Goal: Check status: Verify the current state of an ongoing process or item

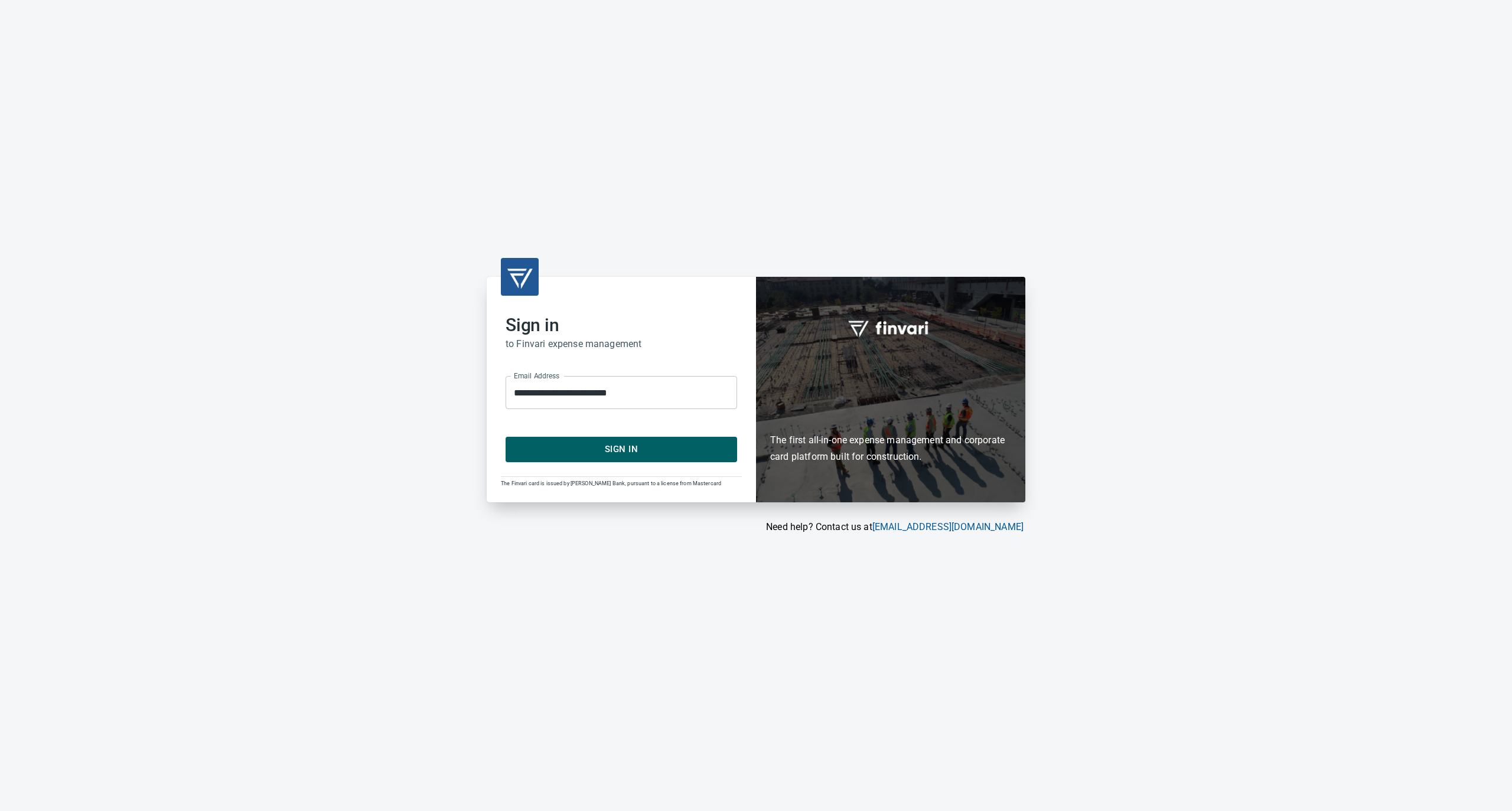
click at [636, 440] on button "Sign In" at bounding box center [621, 449] width 231 height 25
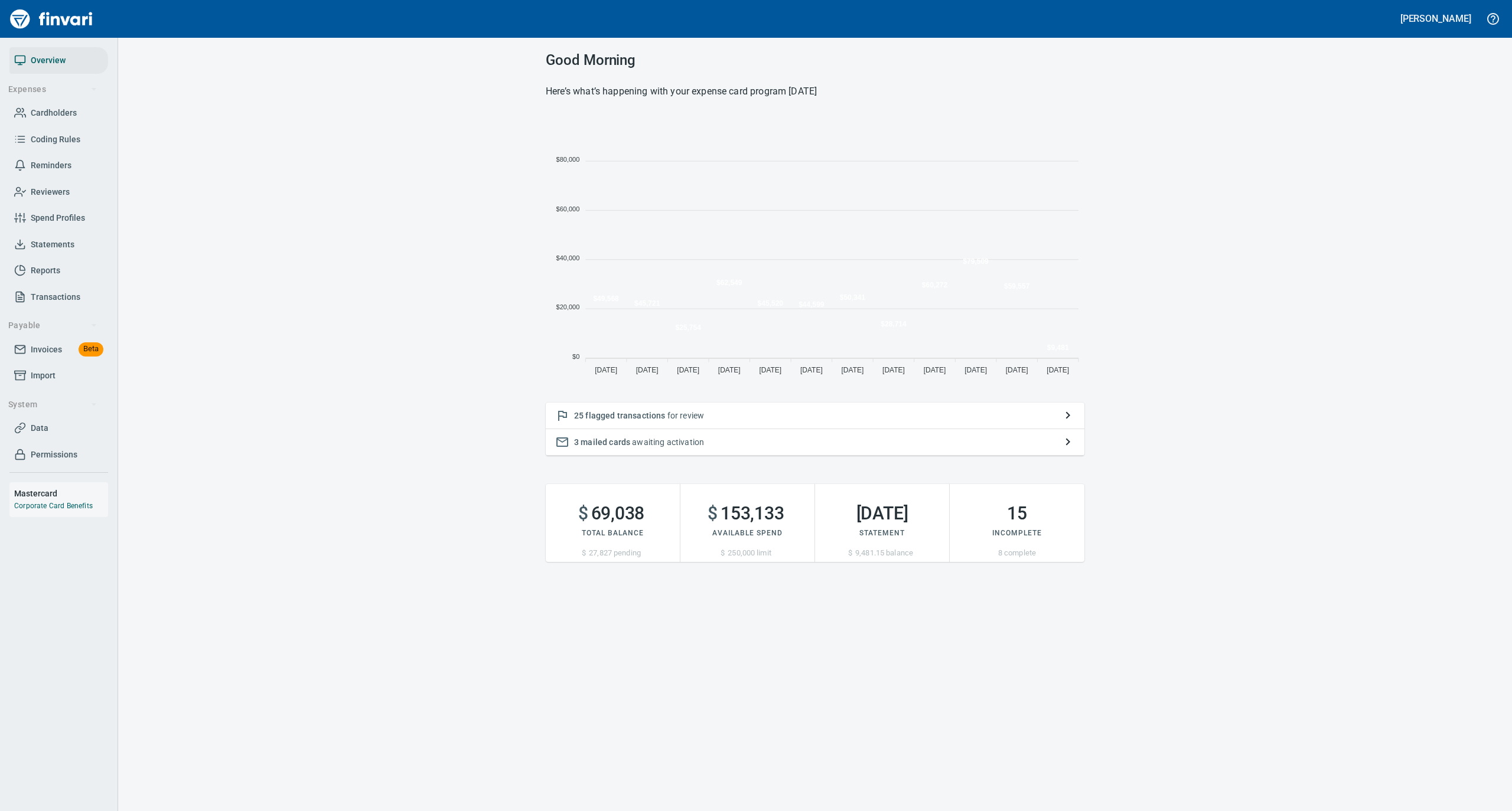
scroll to position [263, 527]
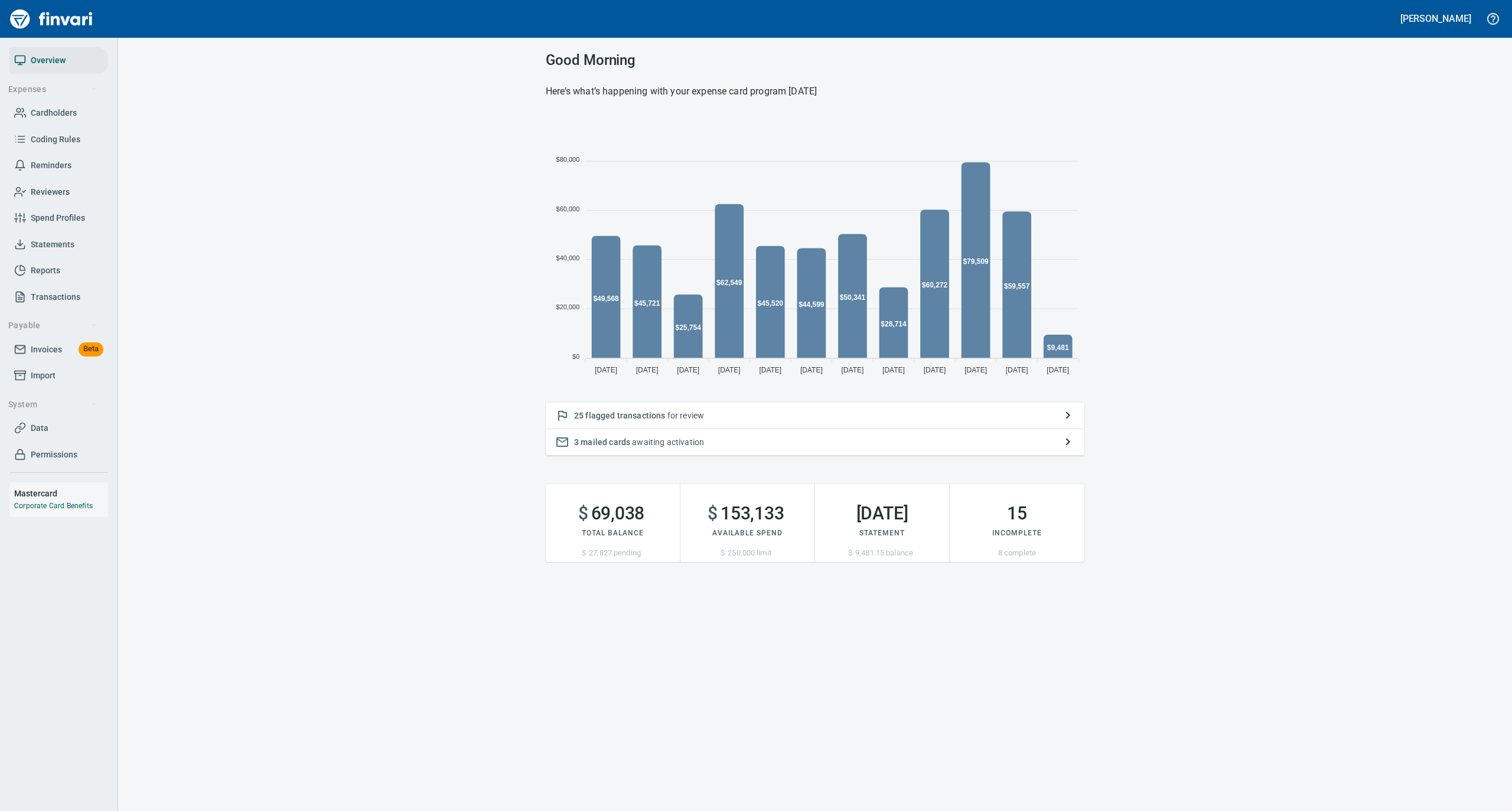
click at [58, 248] on span "Statements" at bounding box center [52, 244] width 43 height 15
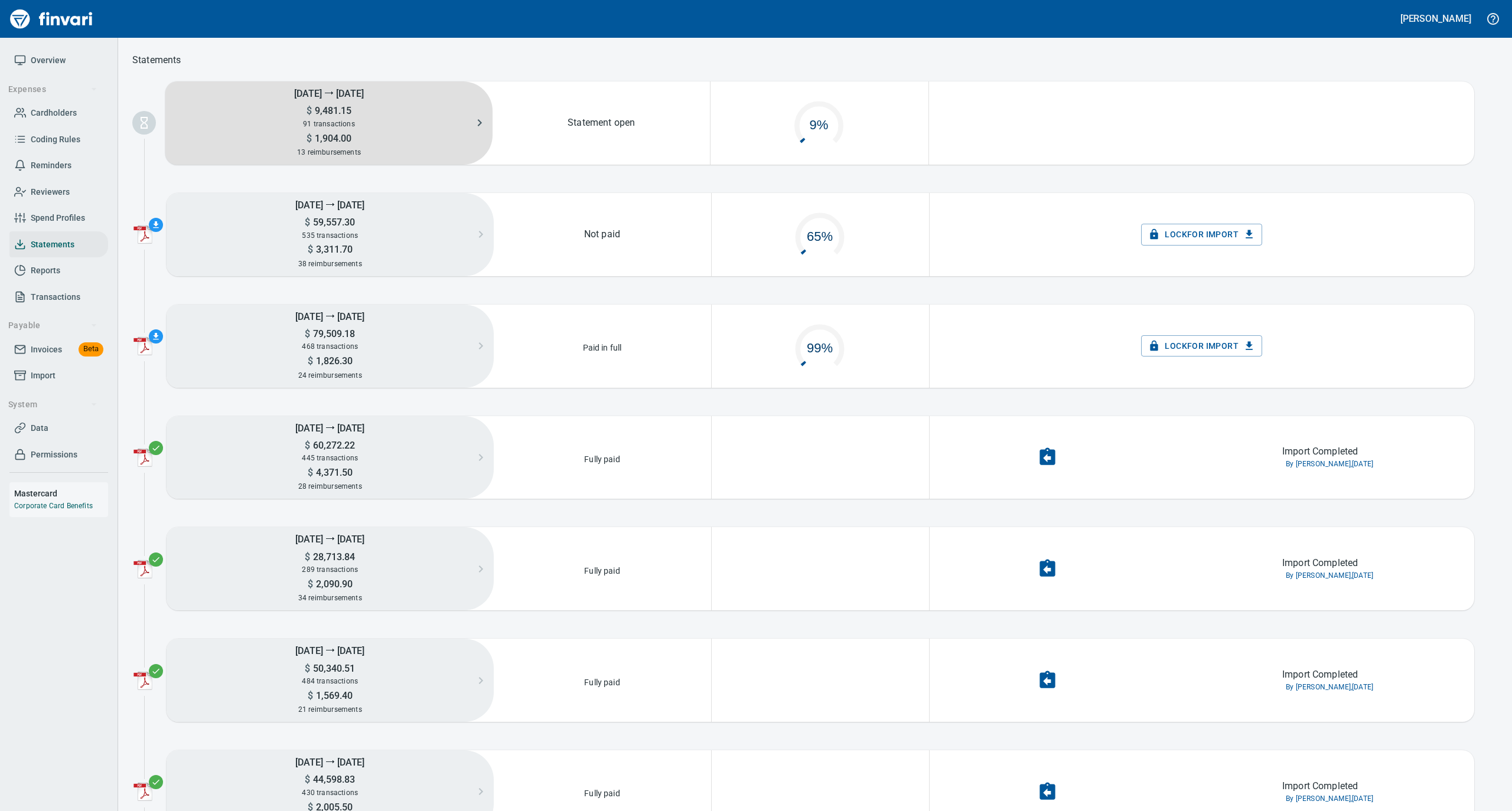
scroll to position [56, 204]
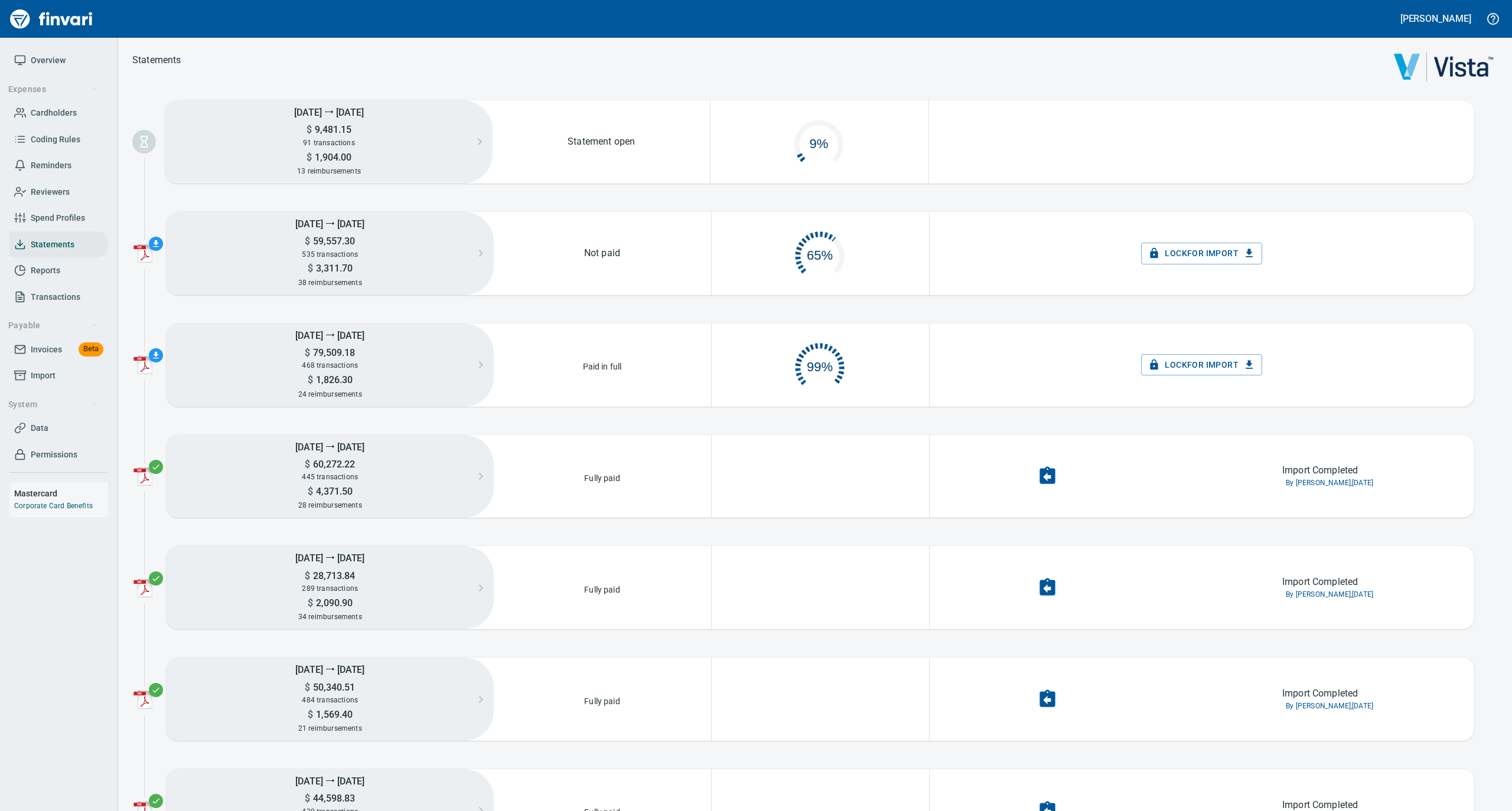
click at [38, 50] on link "Overview" at bounding box center [59, 60] width 99 height 27
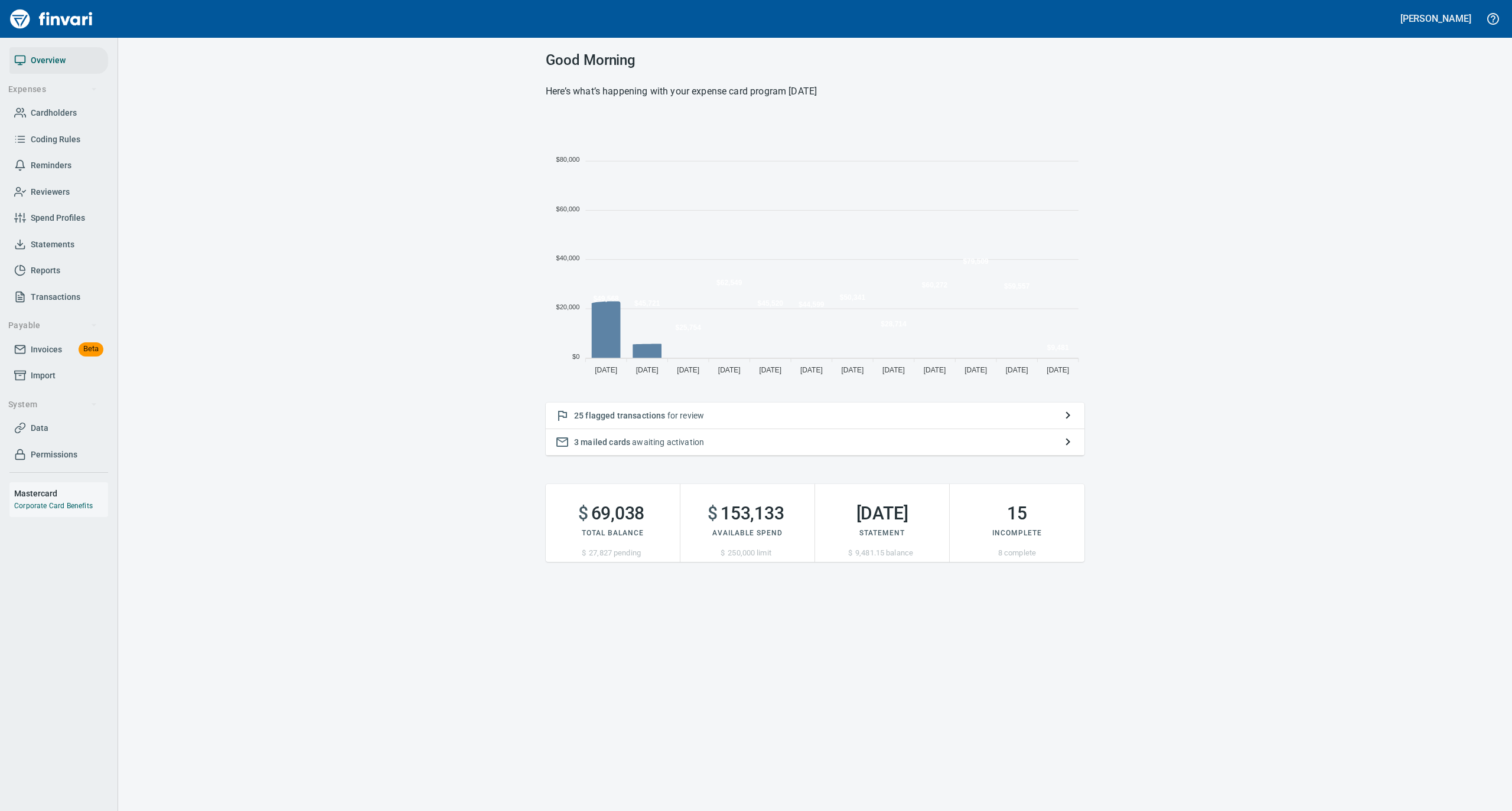
scroll to position [263, 527]
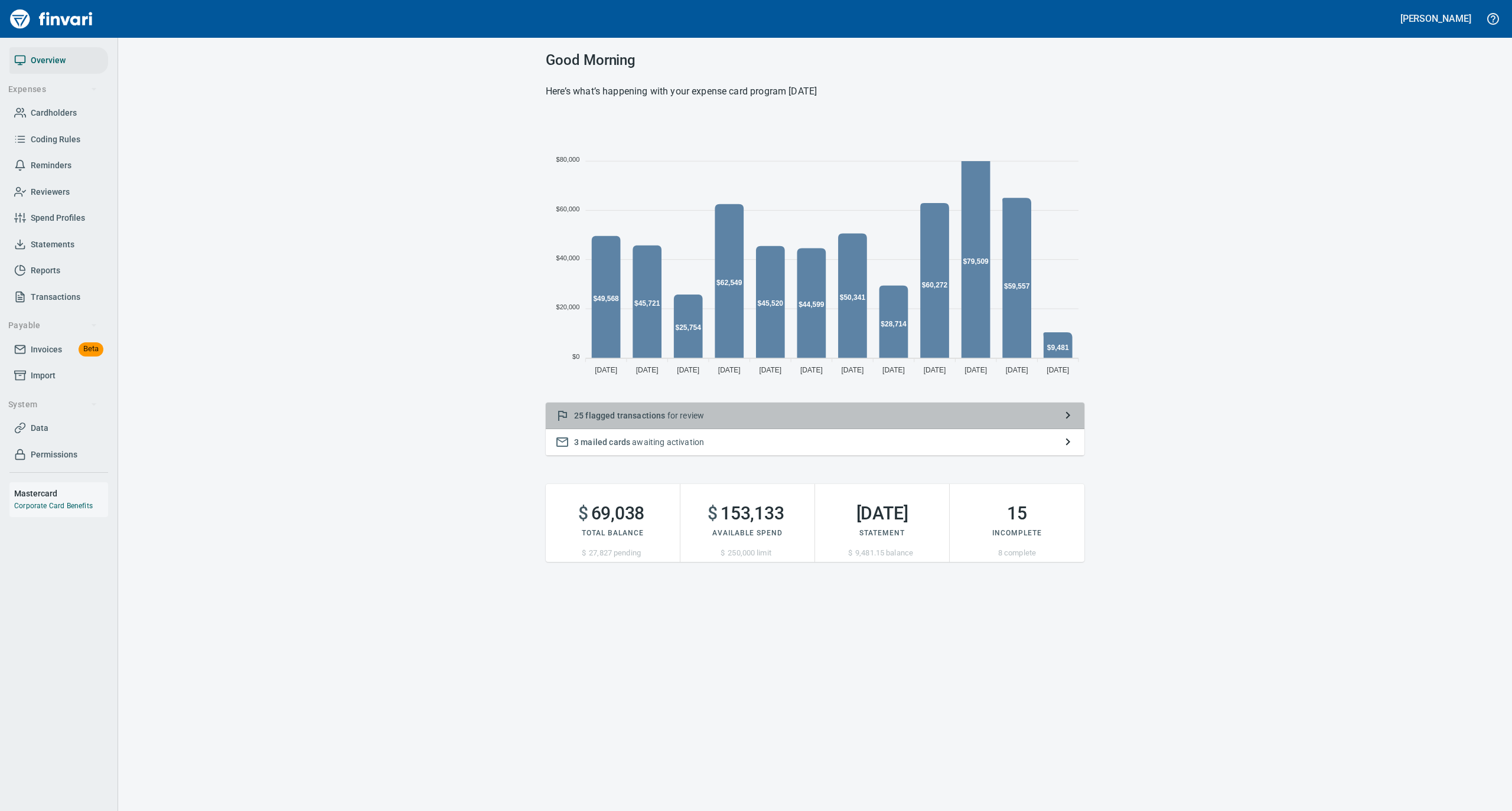
click at [780, 413] on p "25 flagged transactions for review" at bounding box center [815, 415] width 482 height 12
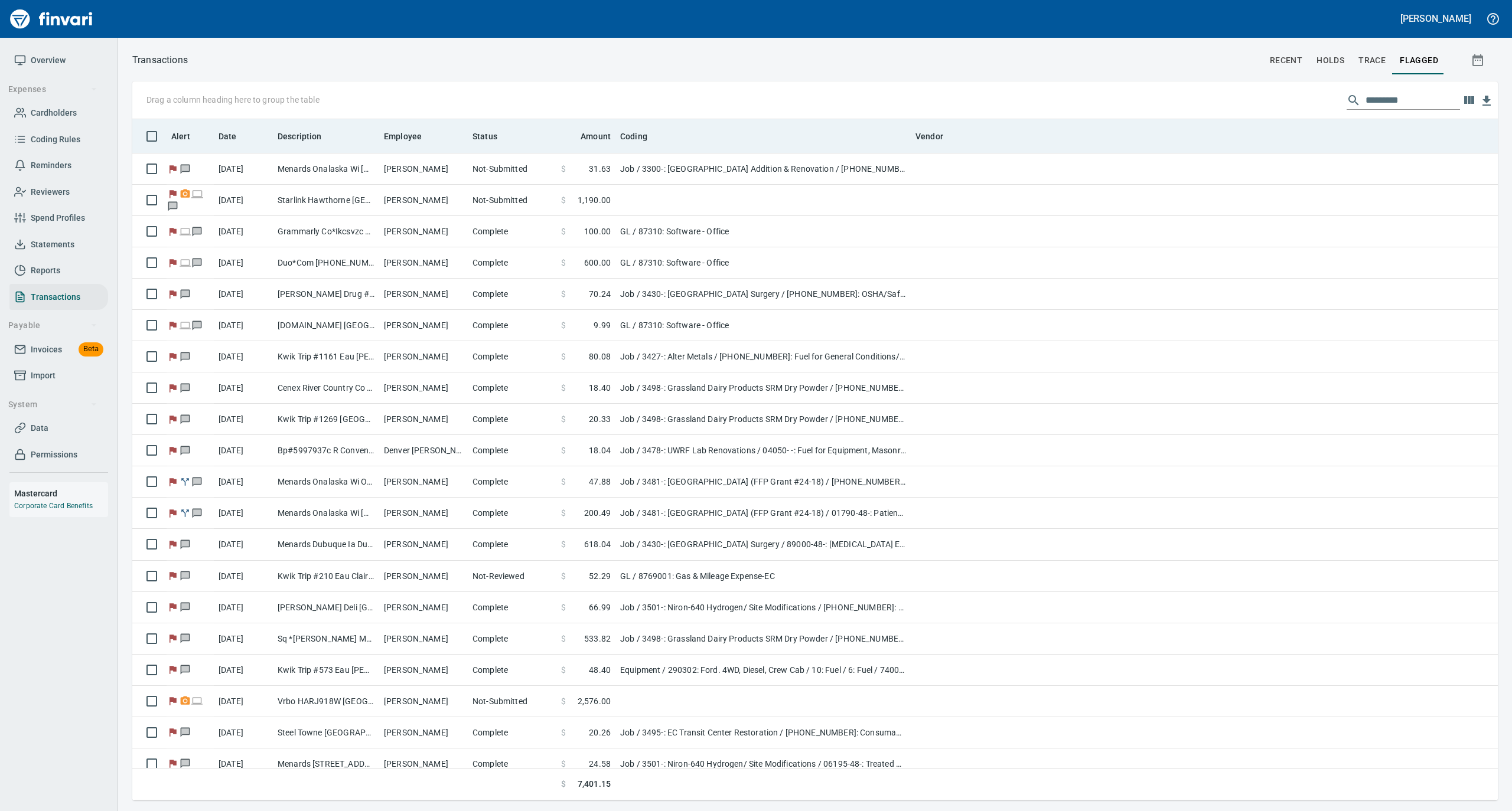
scroll to position [1, 1]
click at [426, 137] on icon at bounding box center [429, 136] width 10 height 10
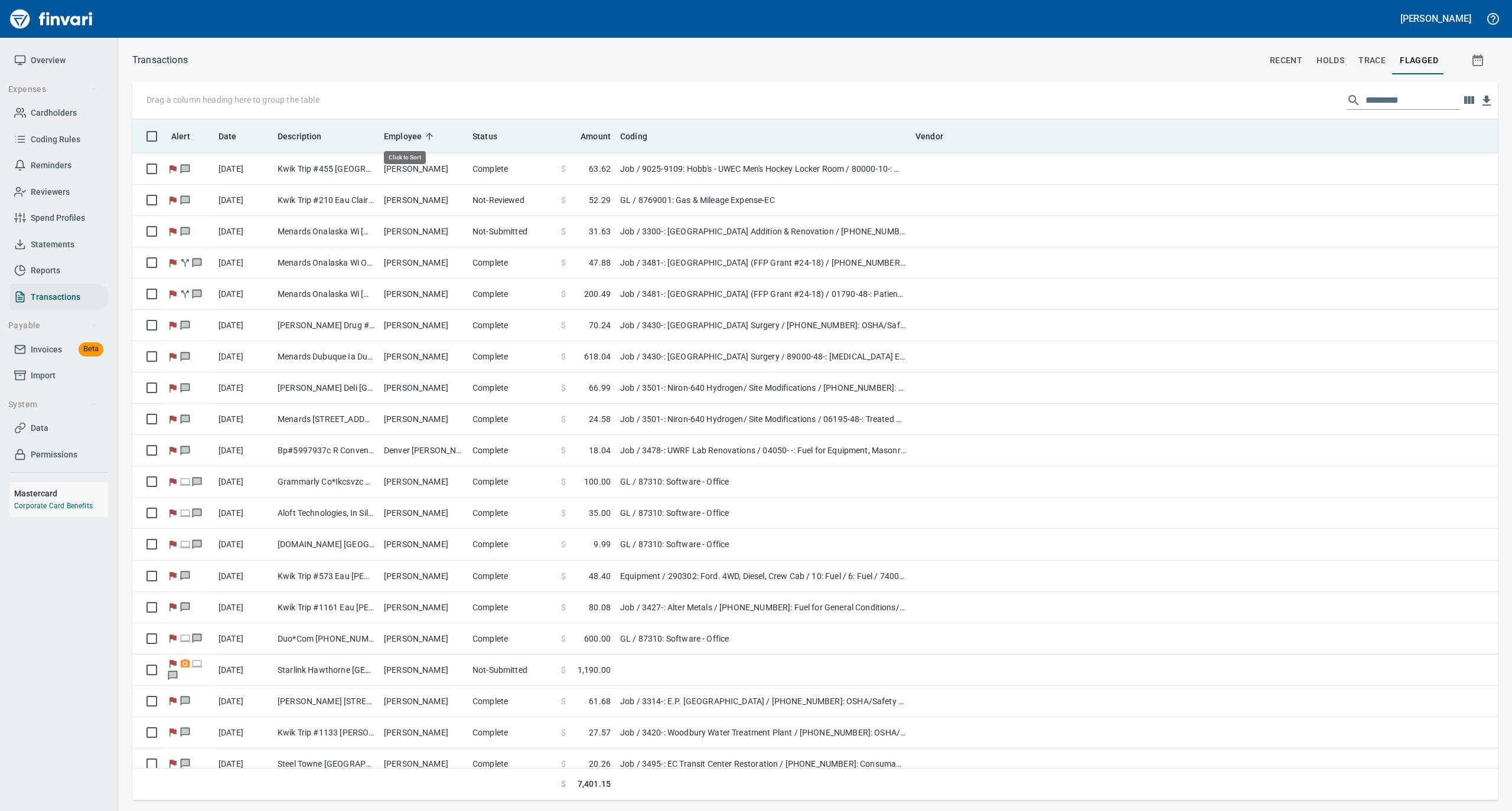
click at [426, 137] on icon at bounding box center [429, 136] width 10 height 10
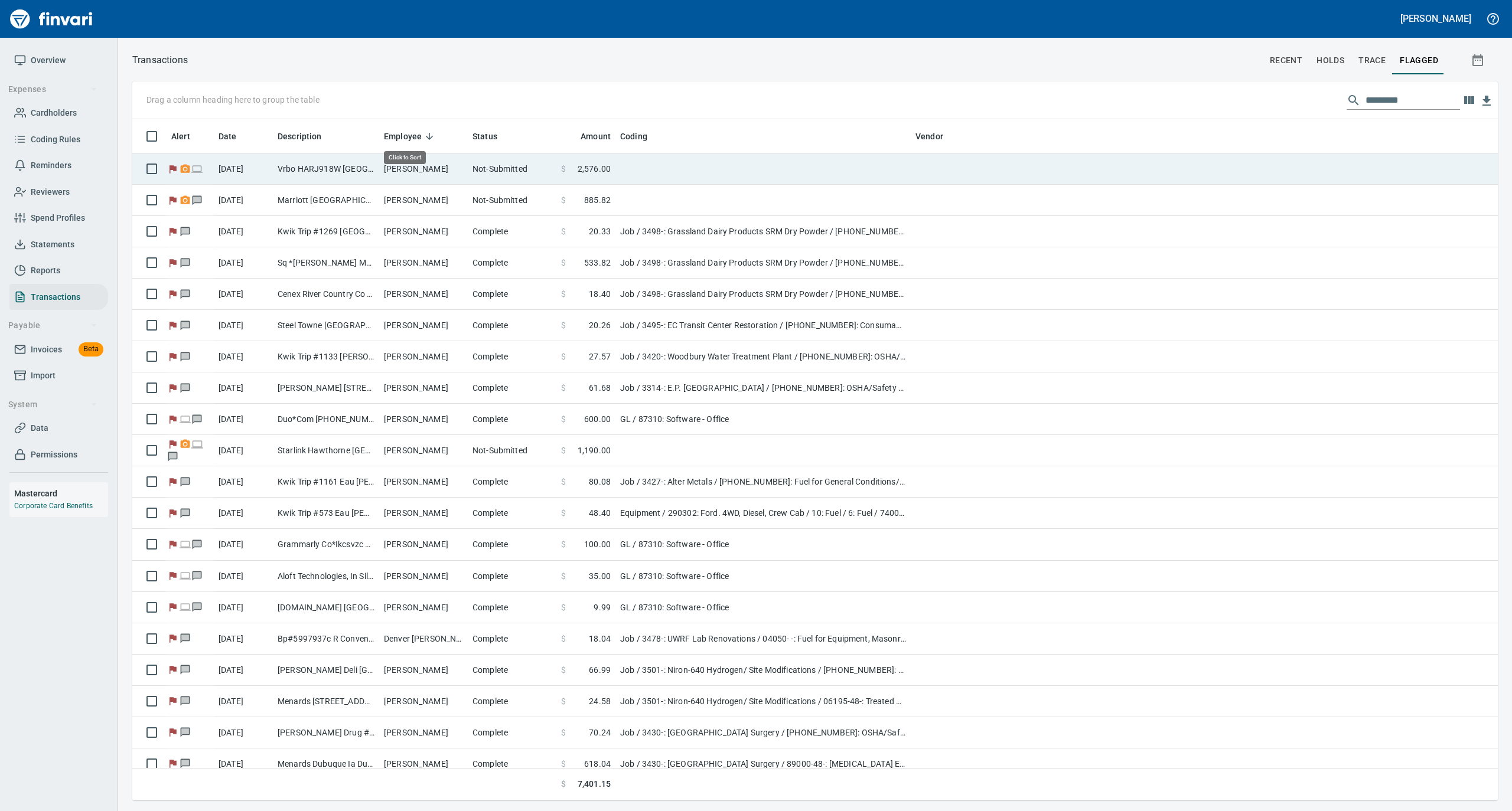
scroll to position [669, 1342]
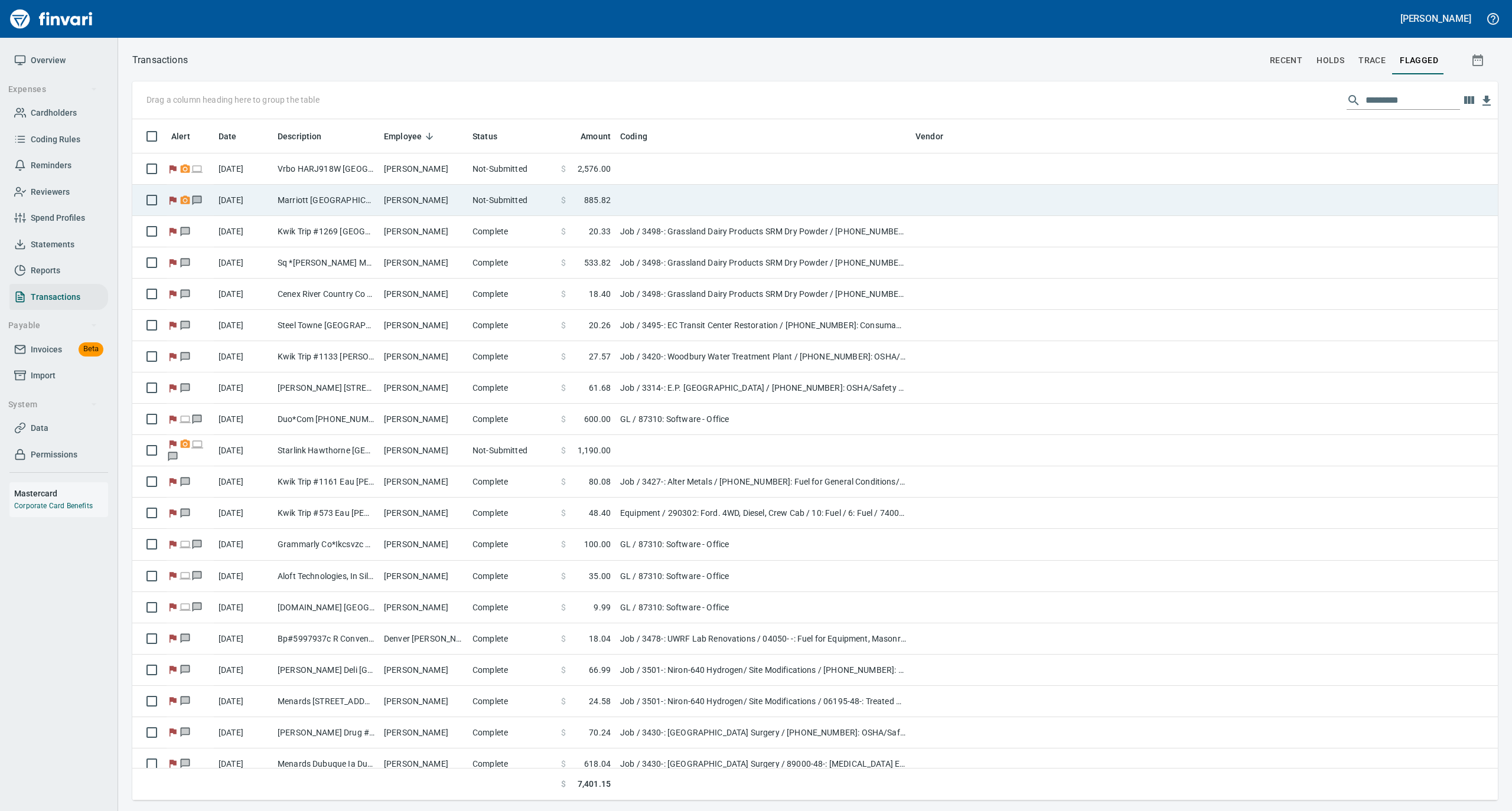
click at [425, 203] on td "Patrick Sullivan" at bounding box center [423, 200] width 89 height 31
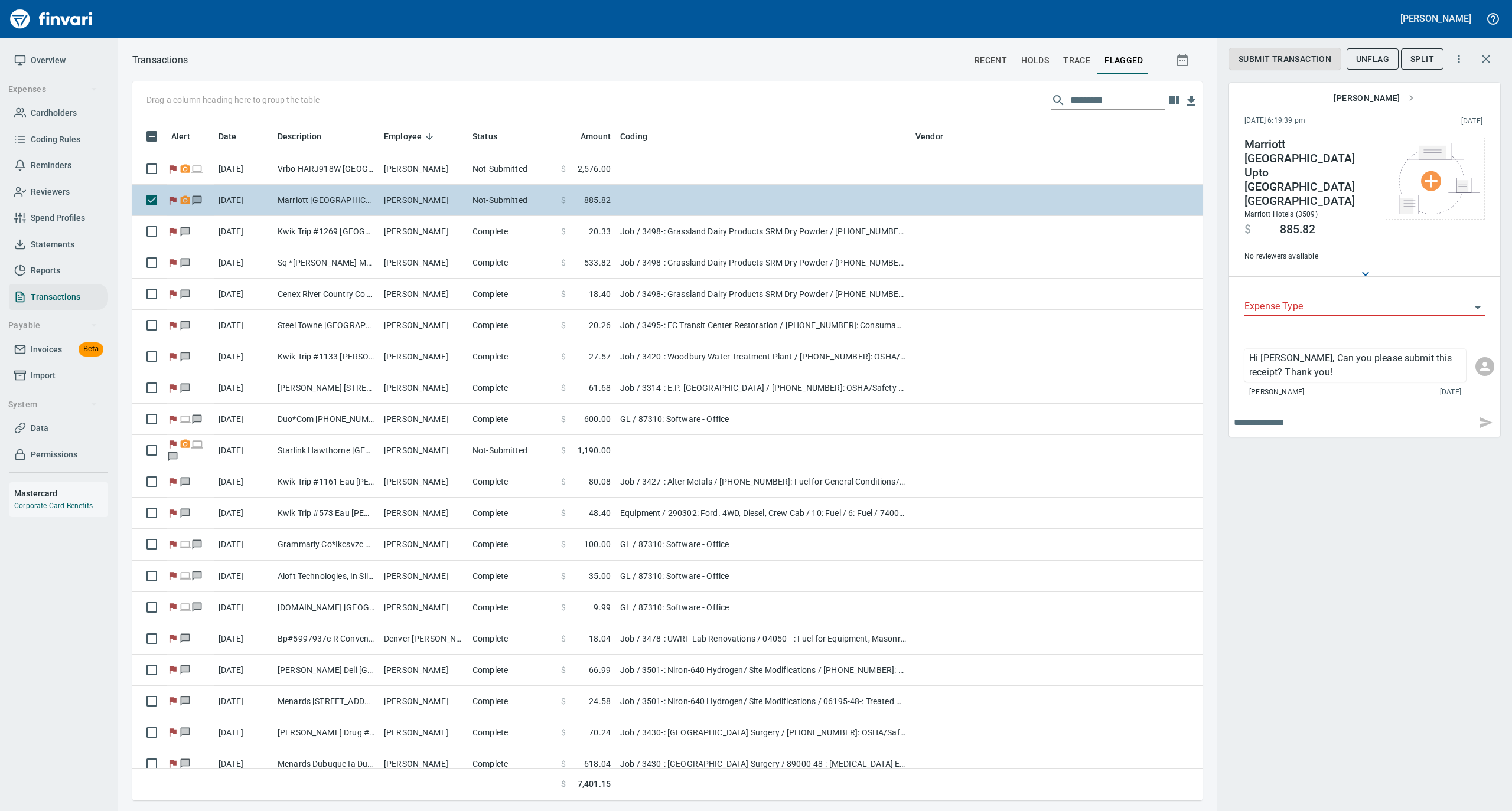
scroll to position [669, 1047]
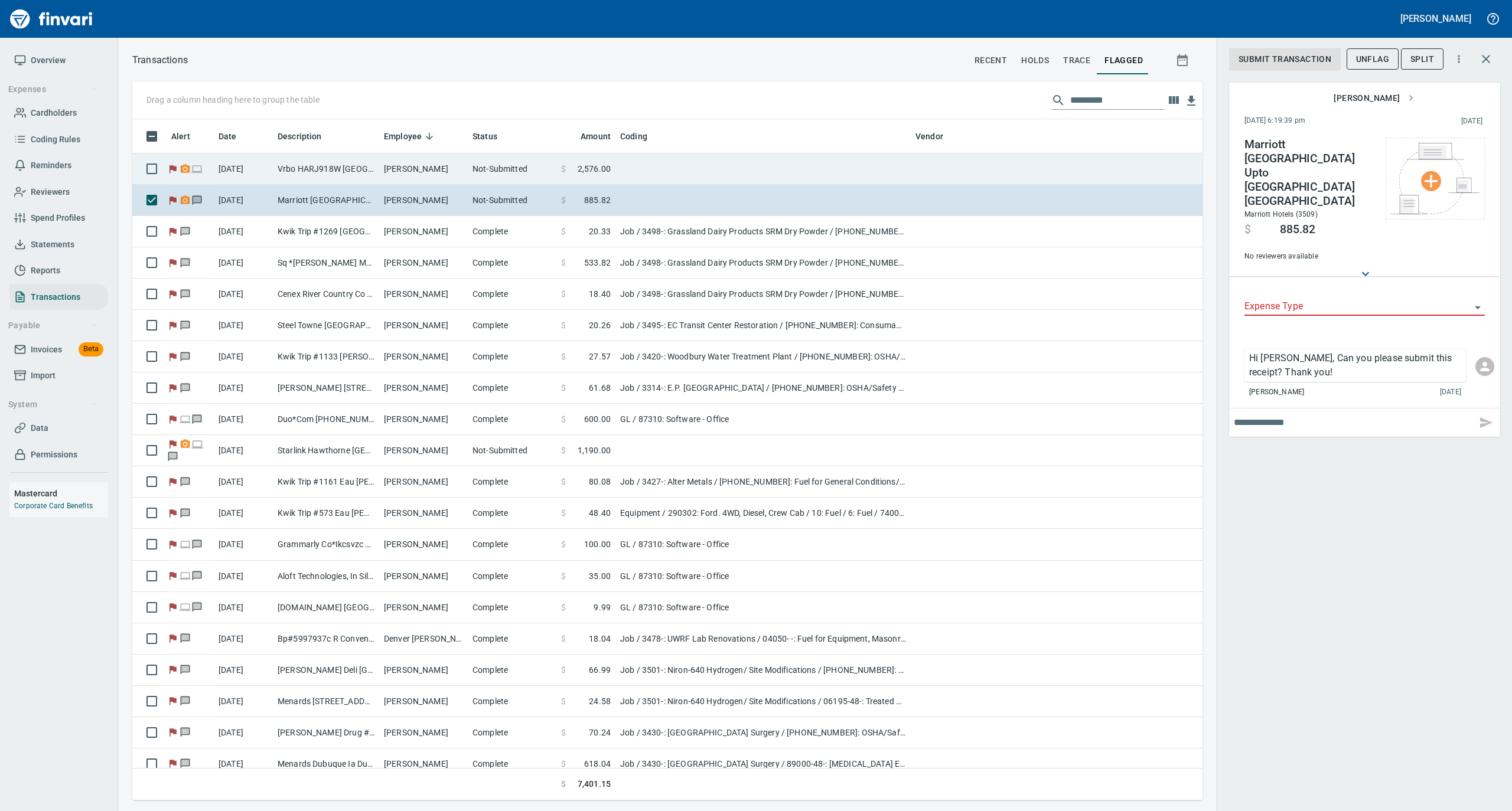
click at [430, 172] on td "Serena Richardson" at bounding box center [423, 169] width 89 height 31
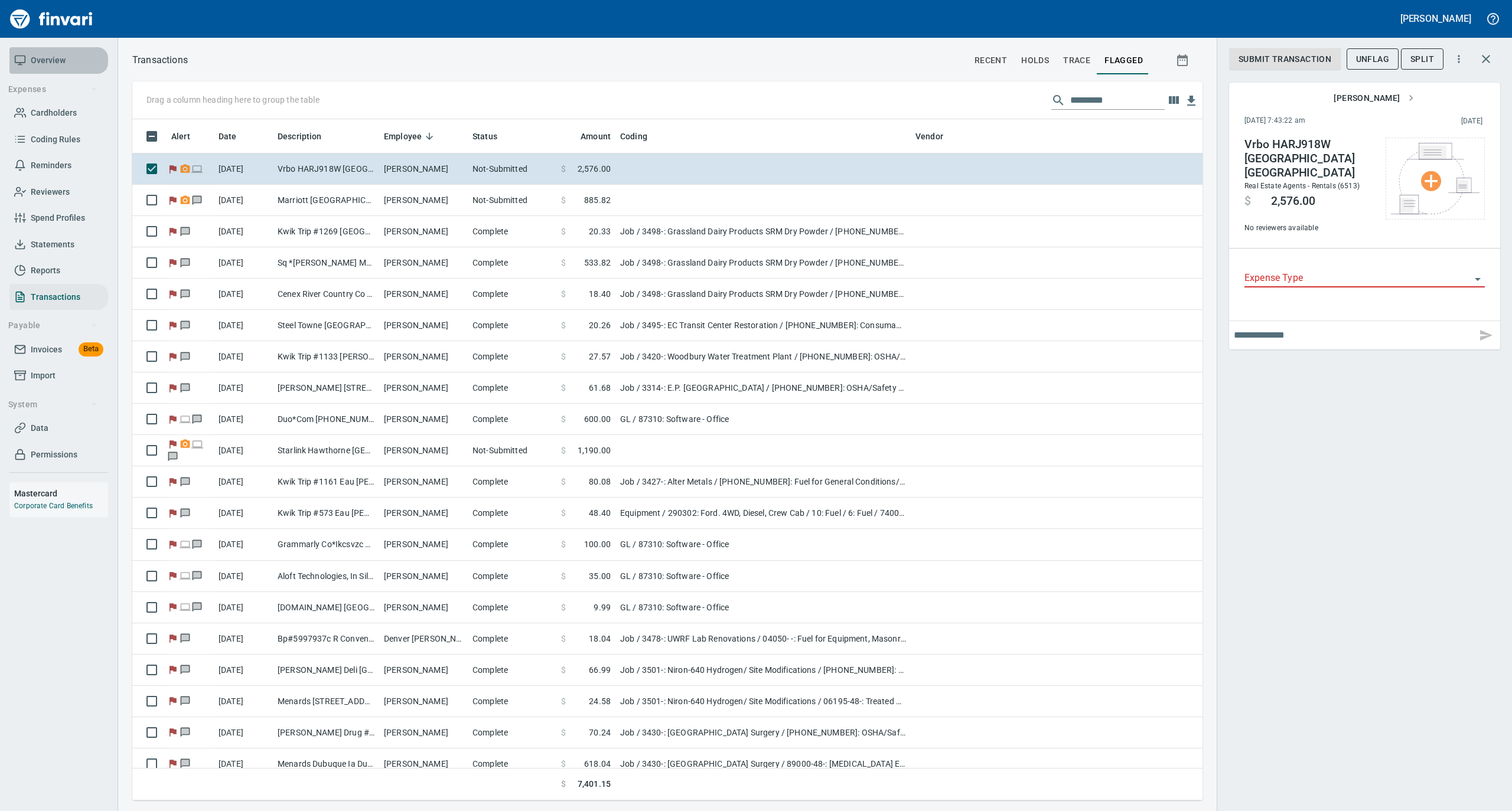
click at [43, 50] on link "Overview" at bounding box center [59, 60] width 99 height 27
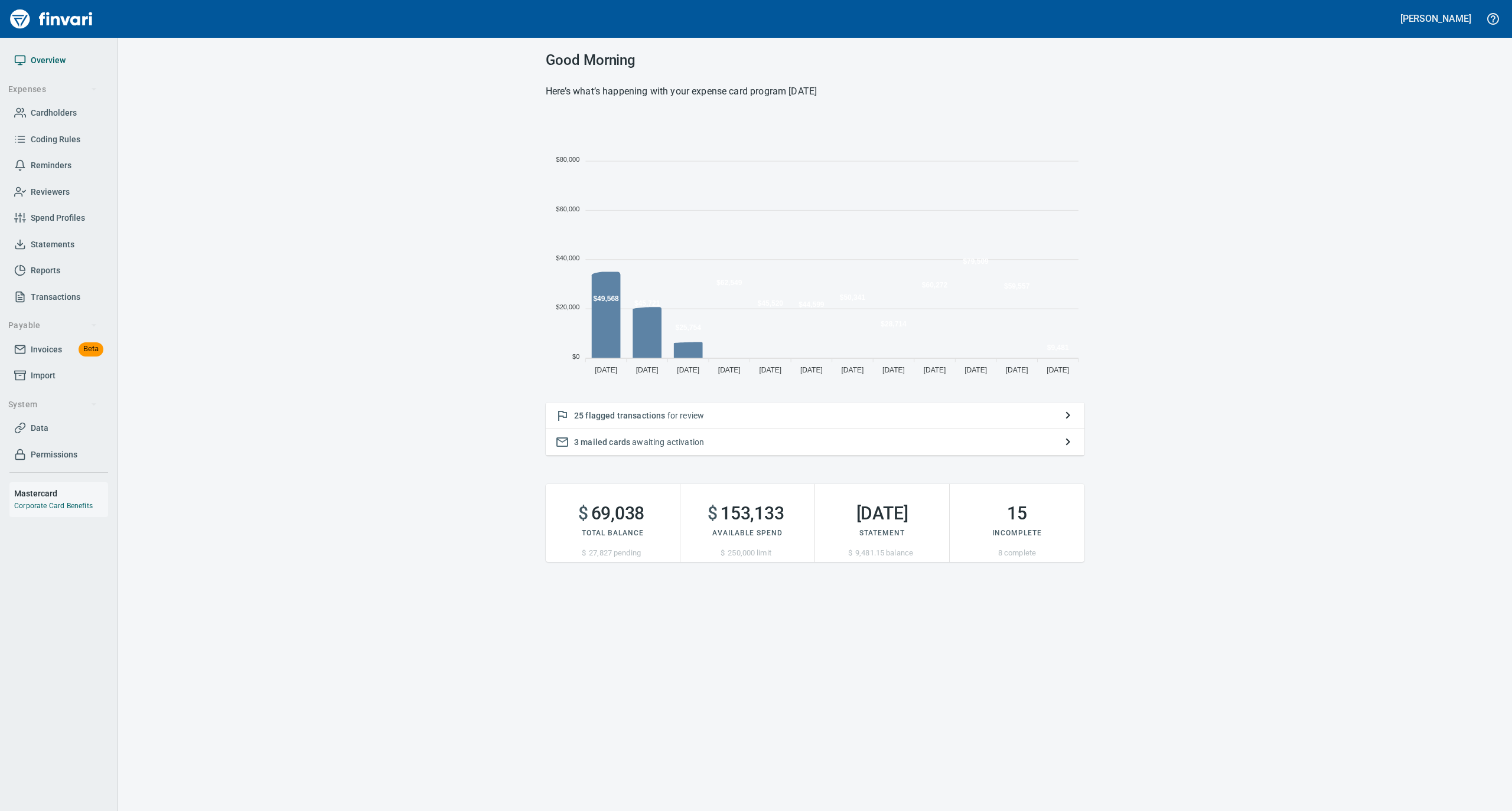
scroll to position [263, 527]
